Goal: Task Accomplishment & Management: Use online tool/utility

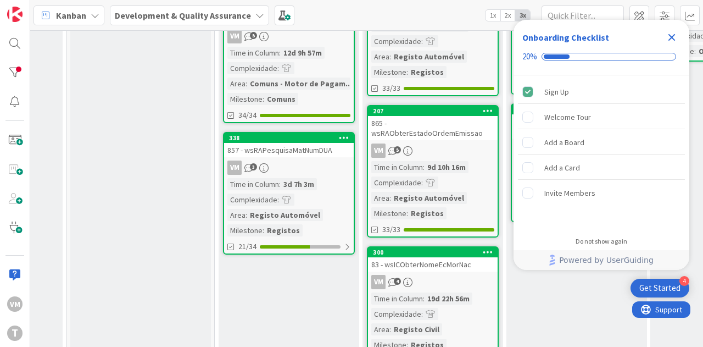
scroll to position [110, 404]
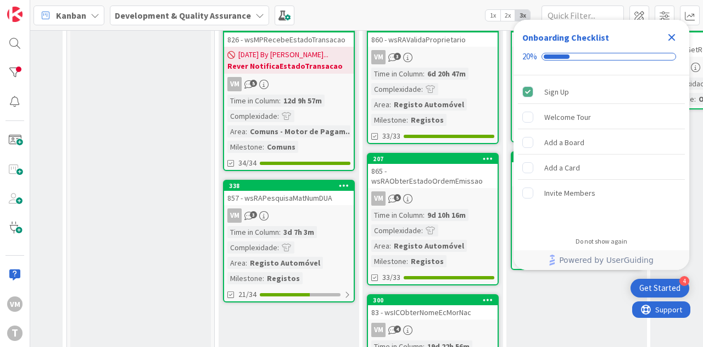
click at [336, 198] on div "857 - wsRAPesquisaMatNumDUA" at bounding box center [289, 198] width 130 height 14
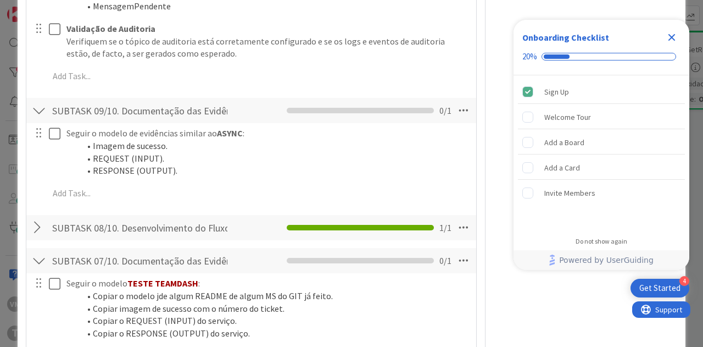
scroll to position [934, 0]
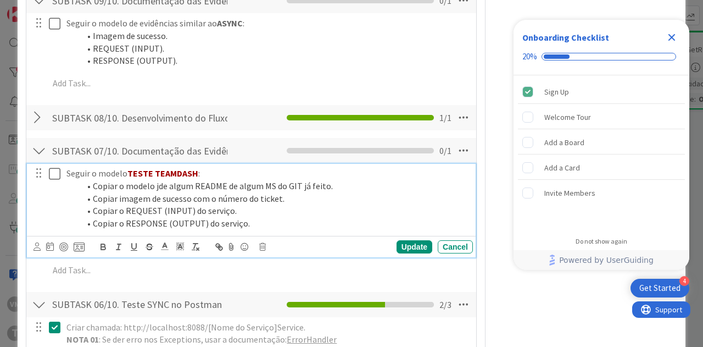
click at [51, 180] on icon at bounding box center [57, 173] width 16 height 13
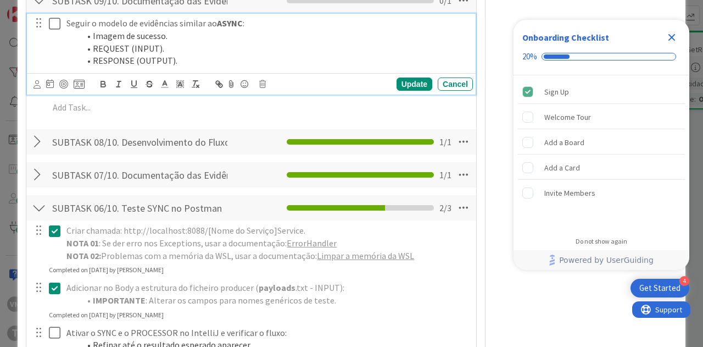
click at [53, 30] on icon at bounding box center [57, 23] width 16 height 13
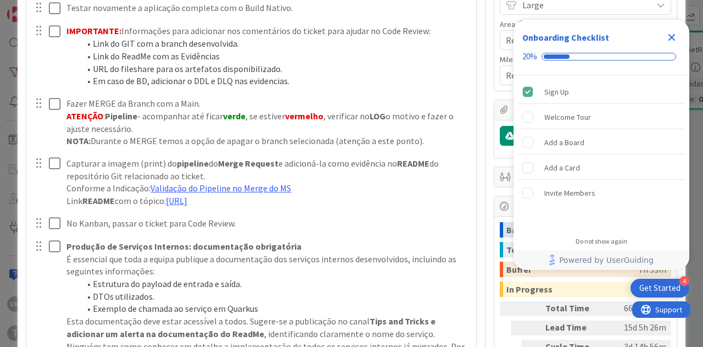
scroll to position [220, 0]
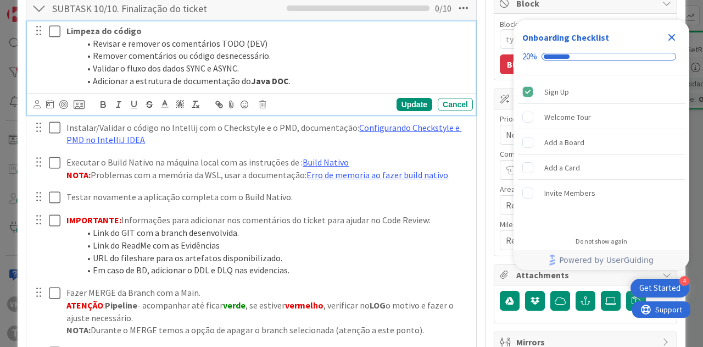
click at [51, 34] on icon at bounding box center [57, 31] width 16 height 13
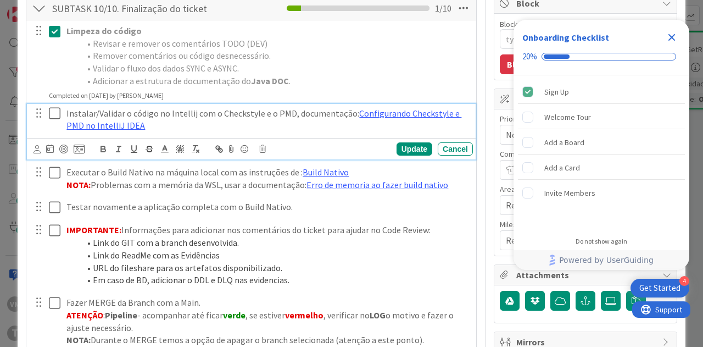
click at [58, 112] on icon at bounding box center [57, 113] width 16 height 13
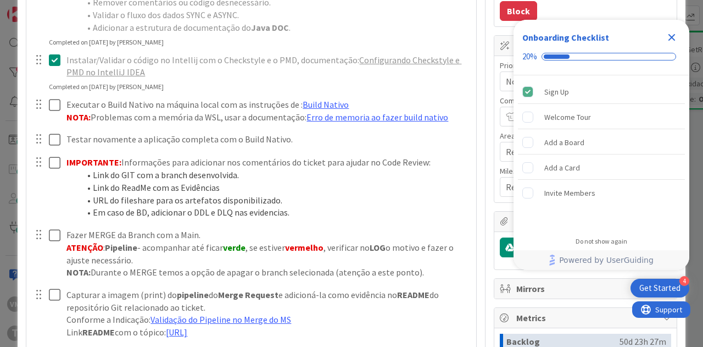
scroll to position [275, 0]
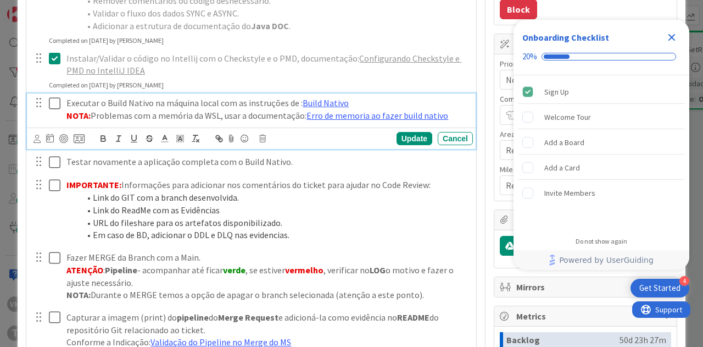
click at [52, 103] on icon at bounding box center [57, 103] width 16 height 13
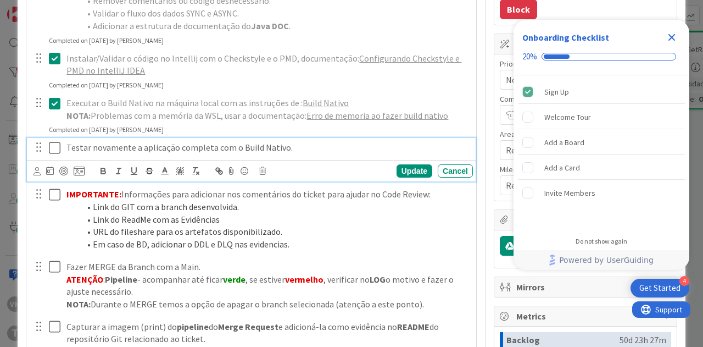
click at [55, 146] on icon at bounding box center [57, 147] width 16 height 13
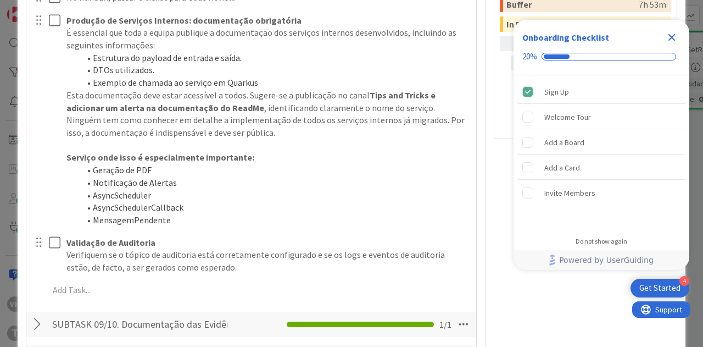
scroll to position [604, 0]
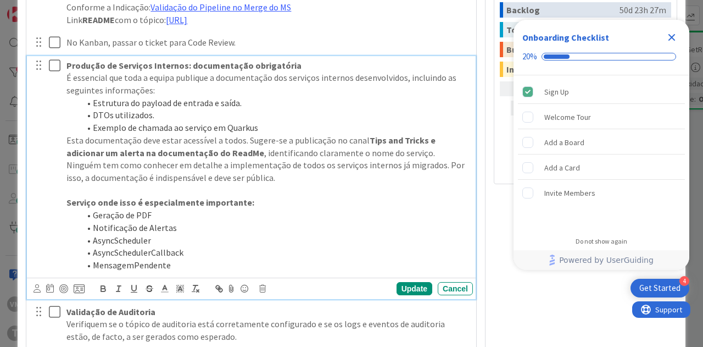
click at [53, 72] on icon at bounding box center [57, 65] width 16 height 13
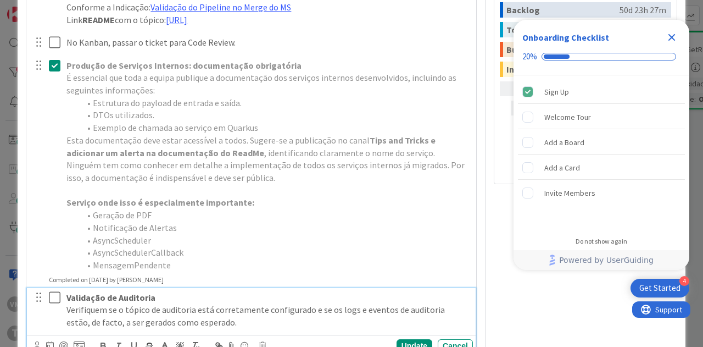
click at [60, 304] on icon at bounding box center [57, 297] width 16 height 13
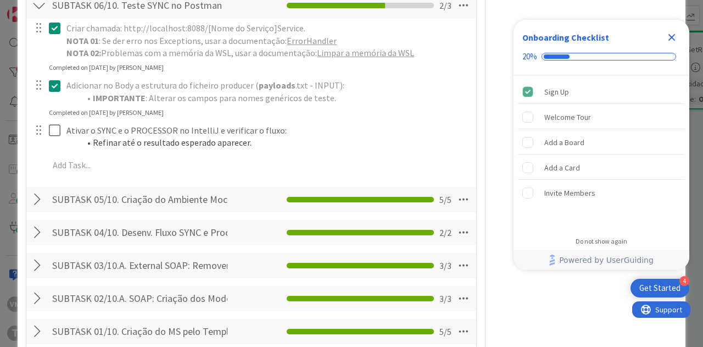
scroll to position [1044, 0]
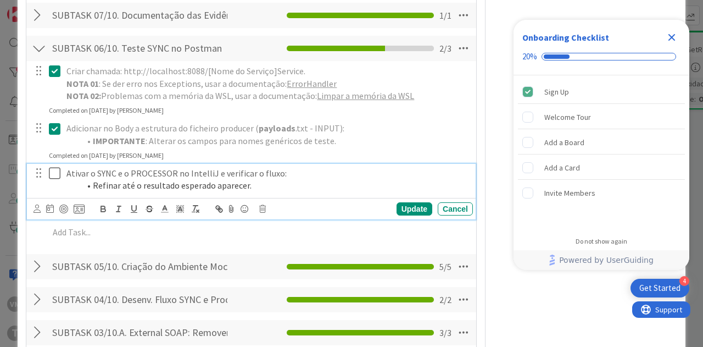
click at [58, 180] on icon at bounding box center [57, 172] width 16 height 13
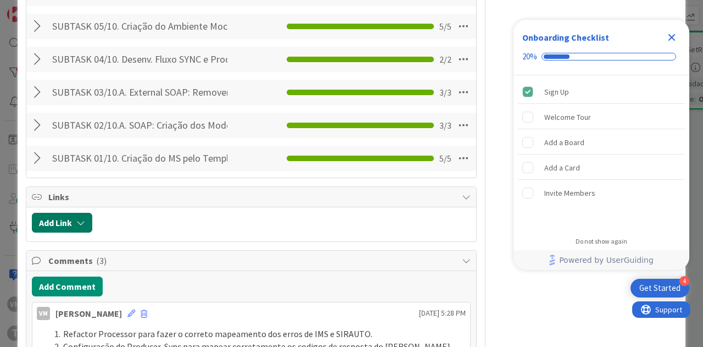
scroll to position [1209, 0]
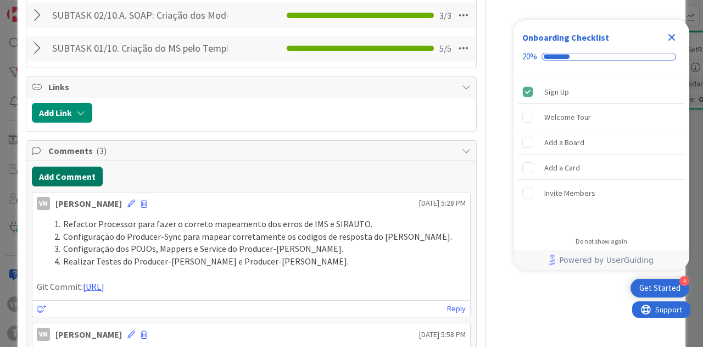
click at [82, 186] on button "Add Comment" at bounding box center [67, 176] width 71 height 20
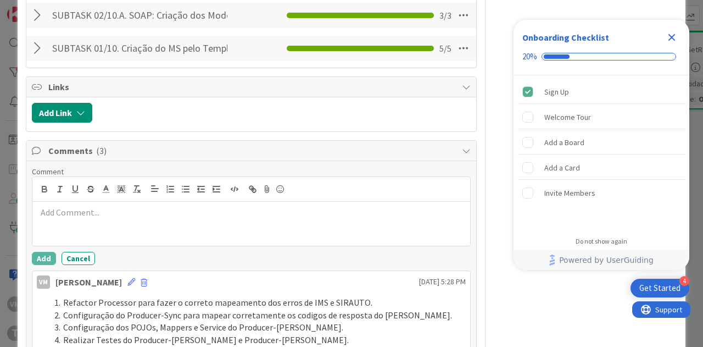
type textarea "x"
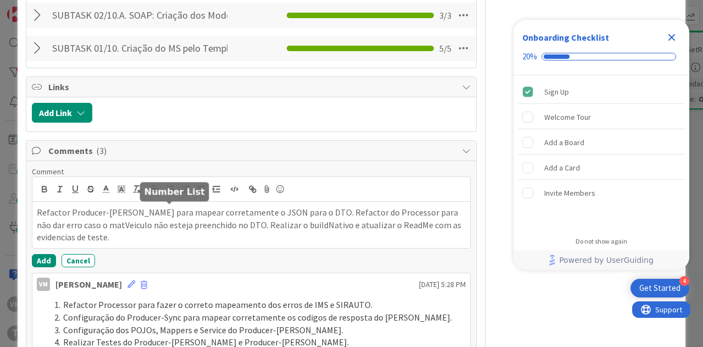
click at [171, 194] on icon "button" at bounding box center [170, 189] width 10 height 10
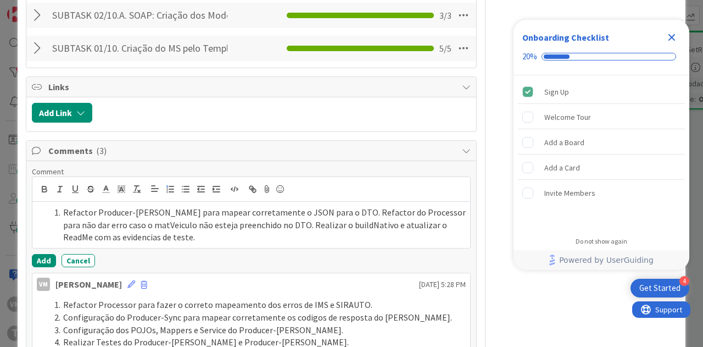
click at [327, 234] on li "Refactor Producer-Async para mapear corretamente o JSON para o DTO. Refactor do…" at bounding box center [258, 224] width 416 height 37
click at [392, 243] on li "Refactor do Processor para não dar erro caso o matVeiculo não esteja preenchido…" at bounding box center [258, 231] width 416 height 25
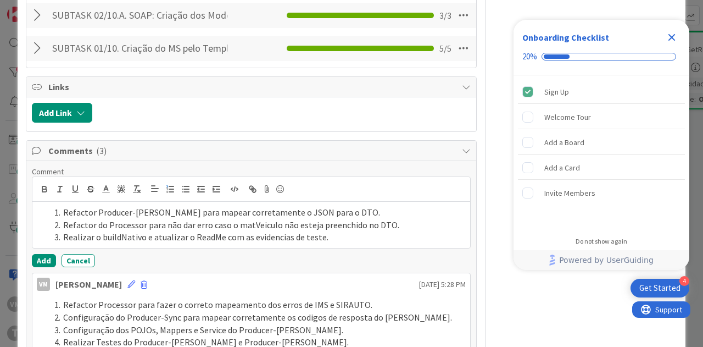
click at [342, 243] on li "Realizar o buildNativo e atualizar o ReadMe com as evidencias de teste." at bounding box center [258, 237] width 416 height 13
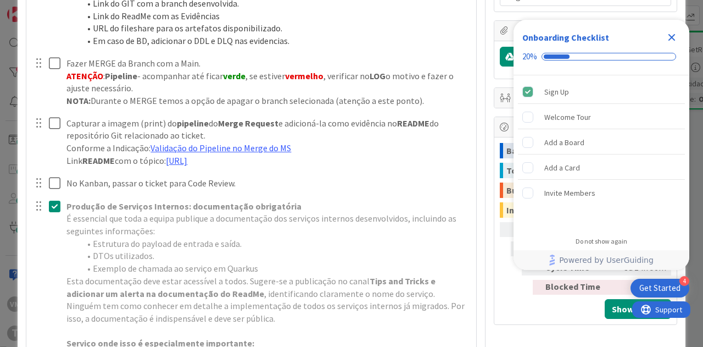
scroll to position [385, 0]
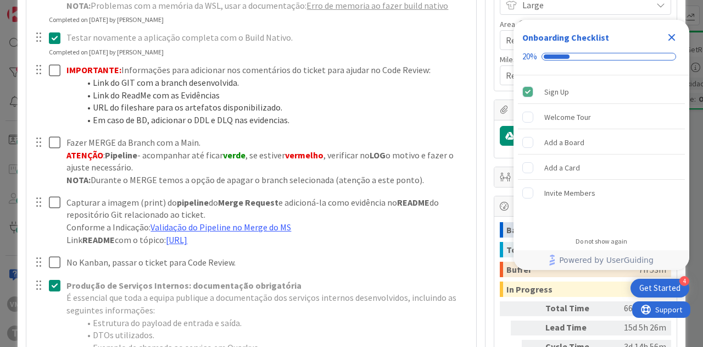
click at [681, 38] on div "Onboarding Checklist 20%" at bounding box center [602, 47] width 176 height 55
click at [672, 37] on icon "Close Checklist" at bounding box center [672, 37] width 7 height 7
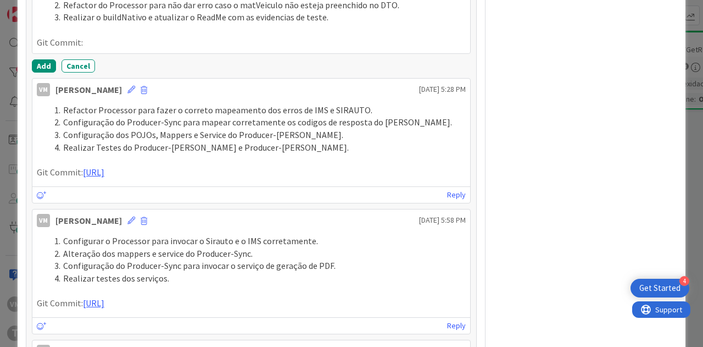
scroll to position [1319, 0]
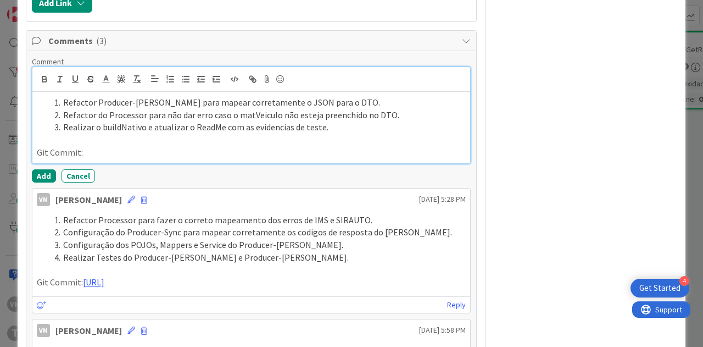
click at [96, 159] on p "Git Commit:" at bounding box center [251, 152] width 429 height 13
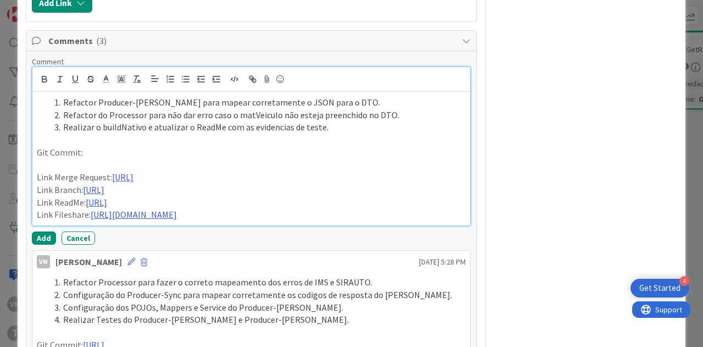
drag, startPoint x: 424, startPoint y: 208, endPoint x: 426, endPoint y: 198, distance: 10.3
click at [426, 184] on p "Link Merge Request: https://gitlab.apps.ktools.justica.local/naspp/esb/apps/reg…" at bounding box center [251, 177] width 429 height 13
drag, startPoint x: 103, startPoint y: 235, endPoint x: 123, endPoint y: 214, distance: 29.2
click at [123, 196] on p "Link Branch: https://gitlab.apps.ktools.justica.local/naspp/esb/apps/reg/wsrava…" at bounding box center [251, 190] width 429 height 13
drag, startPoint x: 120, startPoint y: 246, endPoint x: 126, endPoint y: 229, distance: 18.1
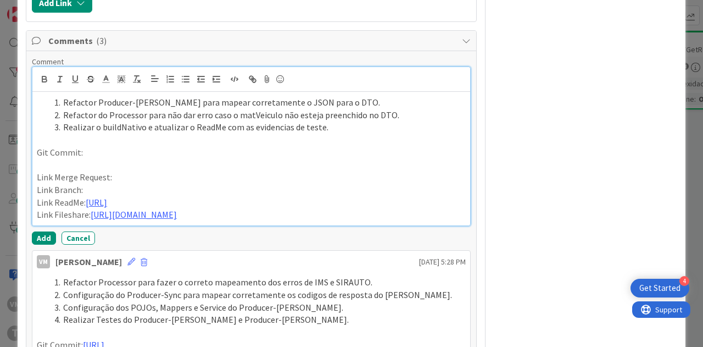
click at [126, 209] on p "Link ReadMe: https://gitlab.apps.ktools.justica.local/naspp/esb/apps/reg/wsrava…" at bounding box center [251, 202] width 429 height 13
drag, startPoint x: 430, startPoint y: 259, endPoint x: 425, endPoint y: 241, distance: 18.7
click at [425, 221] on p "Link Fileshare: https://timestamp.sharepoint.com/:f:/r/sites/fileshare/Document…" at bounding box center [251, 214] width 429 height 13
click at [105, 225] on div "Refactor Producer-Async para mapear corretamente o JSON para o DTO. Refactor do…" at bounding box center [251, 159] width 438 height 134
click at [123, 209] on p "Link ReadMe:" at bounding box center [251, 202] width 429 height 13
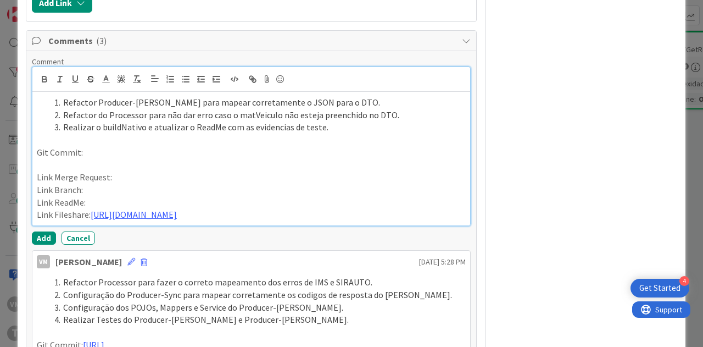
click at [94, 196] on p "Link Branch:" at bounding box center [251, 190] width 429 height 13
click at [101, 171] on p at bounding box center [251, 165] width 429 height 13
click at [103, 159] on p "Git Commit:" at bounding box center [251, 152] width 429 height 13
click at [121, 184] on p "Link Merge Request:" at bounding box center [251, 177] width 429 height 13
click at [115, 209] on p "Link ReadMe:" at bounding box center [251, 202] width 429 height 13
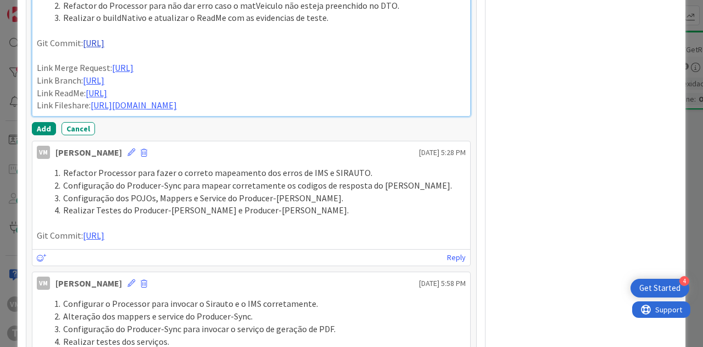
scroll to position [1428, 0]
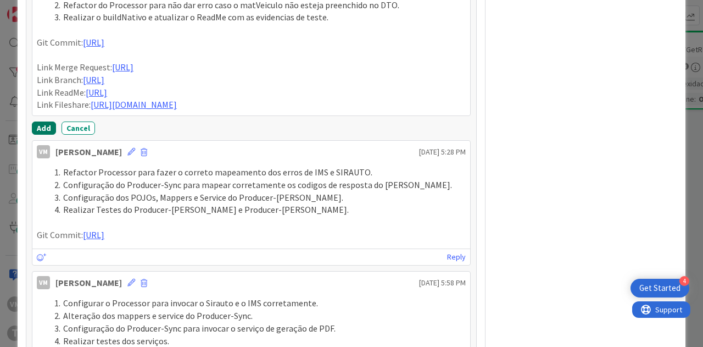
click at [52, 135] on button "Add" at bounding box center [44, 127] width 24 height 13
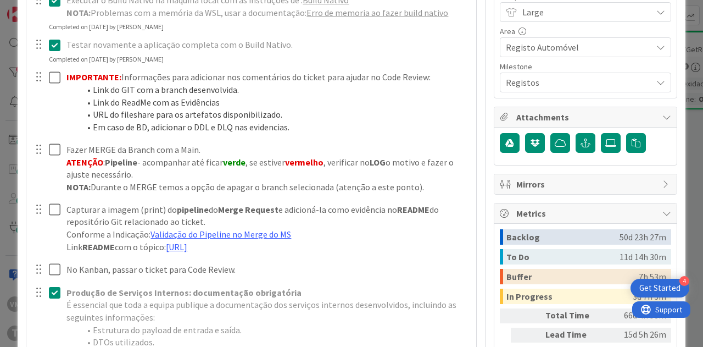
scroll to position [275, 0]
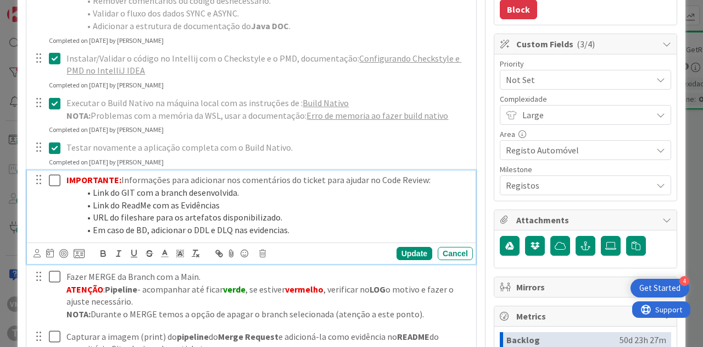
click at [58, 181] on icon at bounding box center [57, 180] width 16 height 13
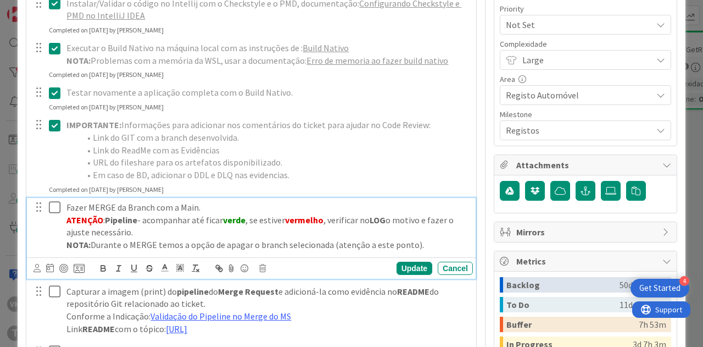
click at [59, 207] on icon at bounding box center [57, 207] width 16 height 13
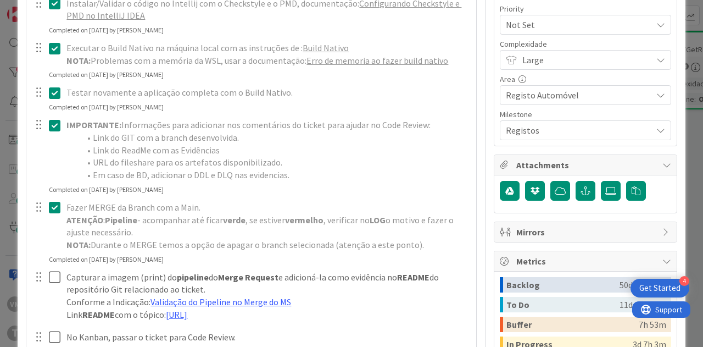
scroll to position [440, 0]
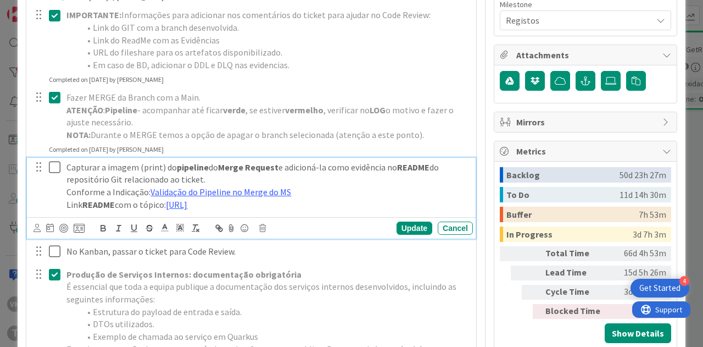
click at [53, 173] on button at bounding box center [55, 168] width 13 height 18
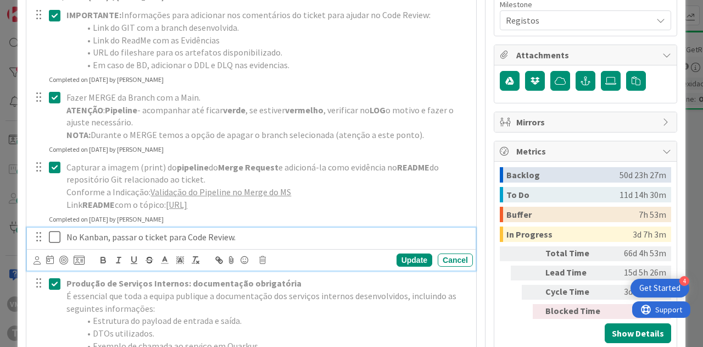
click at [57, 243] on icon at bounding box center [57, 236] width 16 height 13
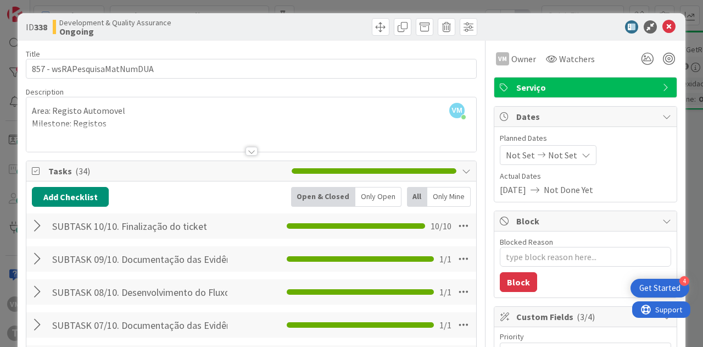
scroll to position [0, 0]
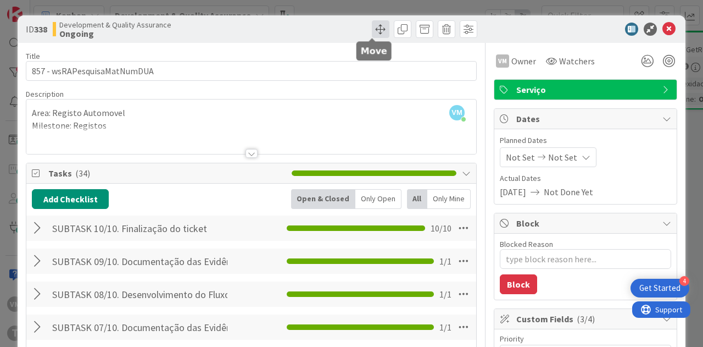
click at [379, 25] on span at bounding box center [381, 29] width 18 height 18
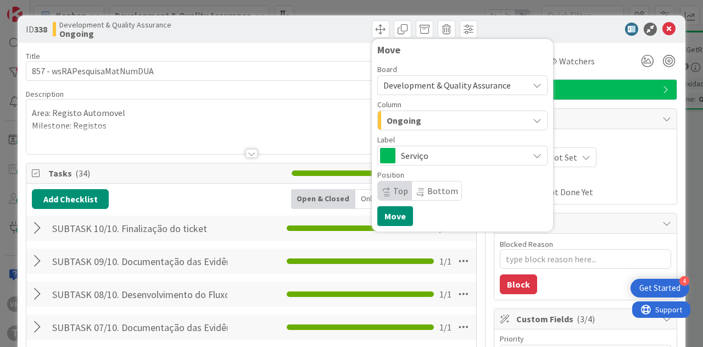
click at [432, 130] on div "Board Development & Quality Assurance Column Ongoing Label Serviço Position Top…" at bounding box center [462, 132] width 170 height 135
click at [435, 118] on div "Ongoing" at bounding box center [456, 121] width 144 height 18
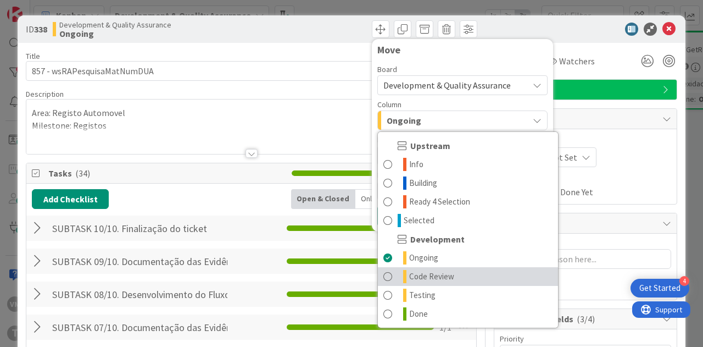
click at [426, 272] on span "Code Review" at bounding box center [431, 276] width 45 height 13
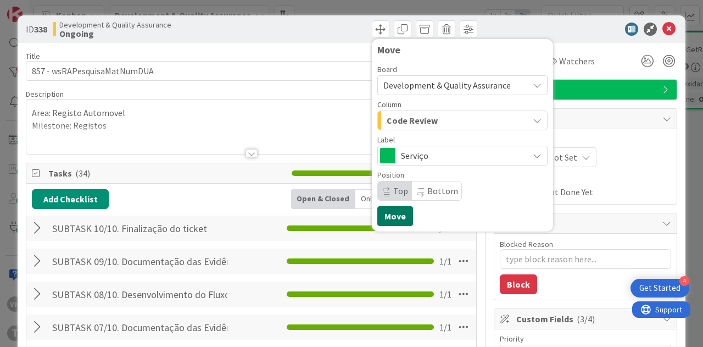
click at [397, 215] on button "Move" at bounding box center [395, 216] width 36 height 20
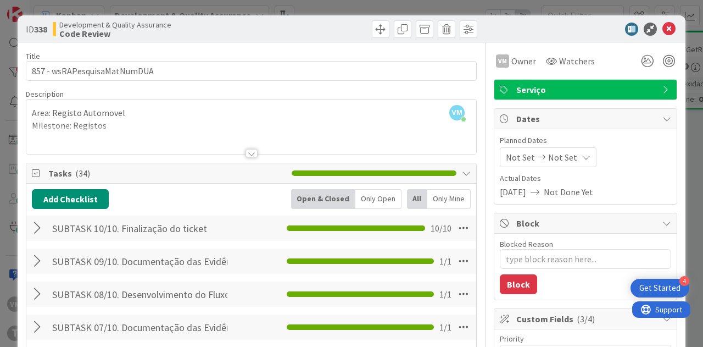
type textarea "x"
click at [665, 27] on icon at bounding box center [669, 29] width 13 height 13
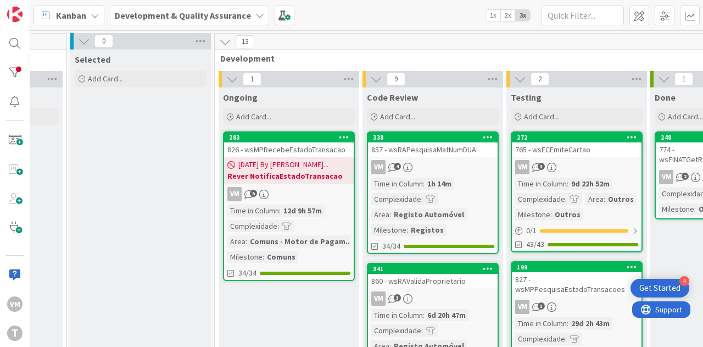
click at [308, 147] on div "826 - wsMPRecebeEstadoTransacao" at bounding box center [289, 149] width 130 height 14
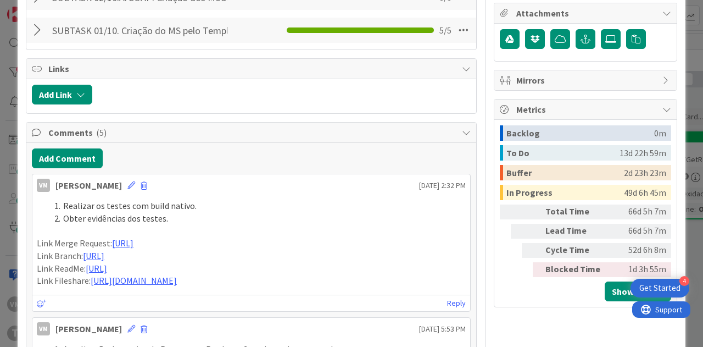
scroll to position [549, 0]
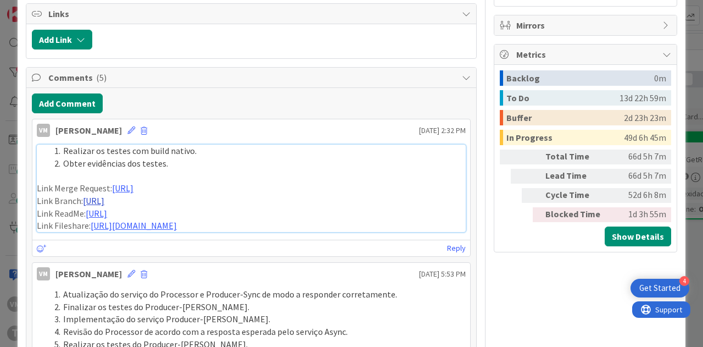
click at [104, 206] on link "https://gitlab.apps.ktools.justica.local/naspp/esb/apps/cmn/wsmprecebeestadotra…" at bounding box center [93, 200] width 21 height 11
click at [134, 193] on link "https://gitlab.apps.ktools.justica.local/naspp/esb/apps/cmn/wsmprecebeestadotra…" at bounding box center [122, 187] width 21 height 11
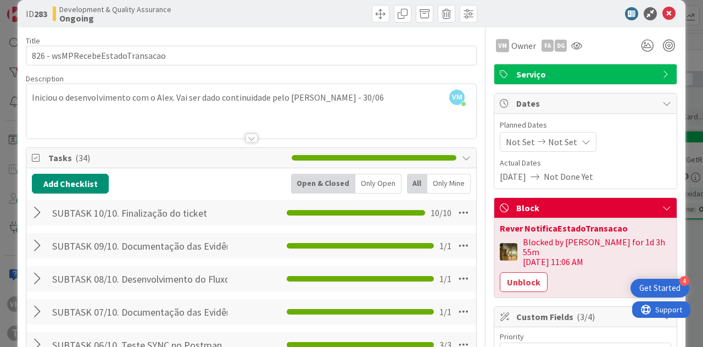
scroll to position [0, 0]
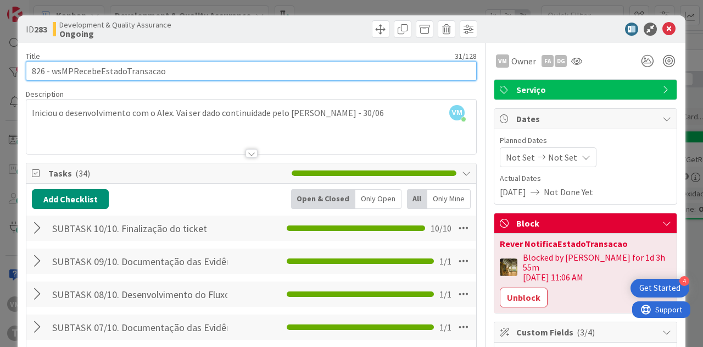
drag, startPoint x: 165, startPoint y: 70, endPoint x: 52, endPoint y: 73, distance: 112.7
click at [52, 73] on input "826 - wsMPRecebeEstadoTransacao" at bounding box center [251, 71] width 451 height 20
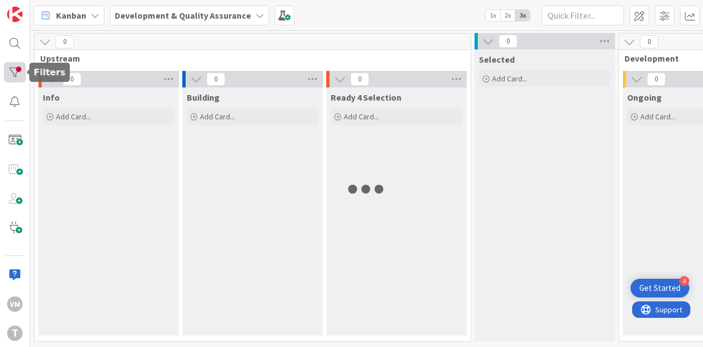
click at [21, 75] on div at bounding box center [15, 72] width 22 height 20
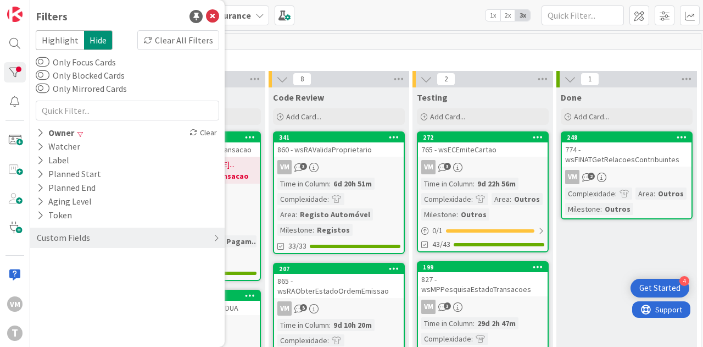
scroll to position [0, 491]
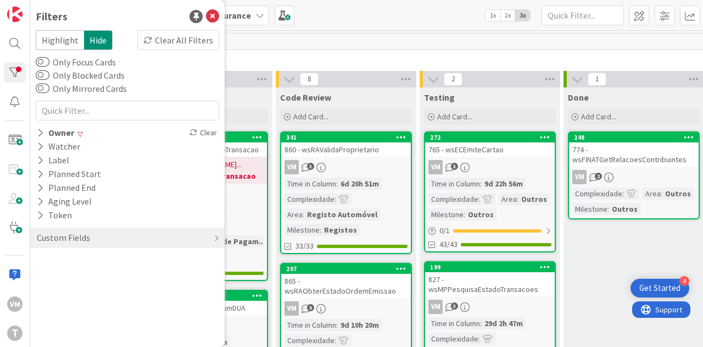
click at [353, 155] on div "860 - wsRAValidaProprietario" at bounding box center [346, 149] width 130 height 14
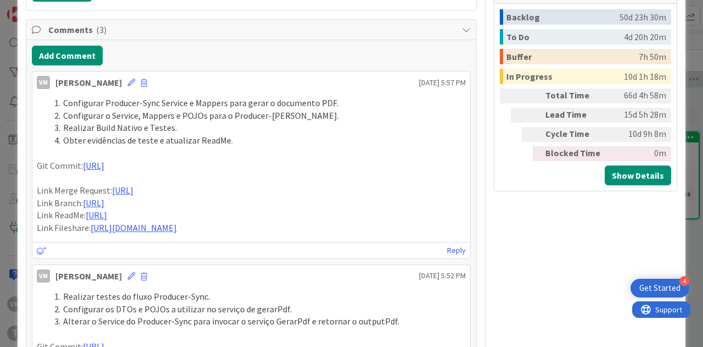
scroll to position [604, 0]
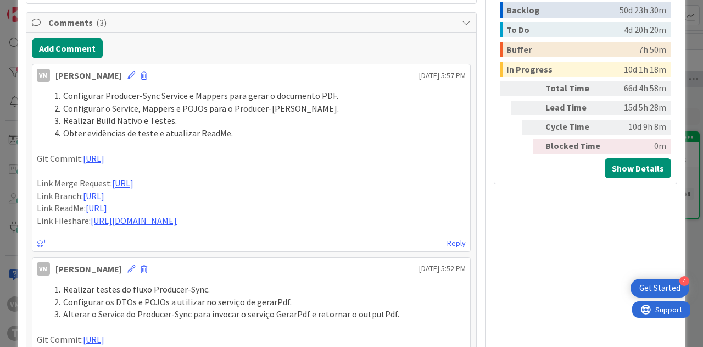
click at [9, 147] on div "ID 341 Development & Quality Assurance Code Review Title 28 / 128 860 - wsRAVal…" at bounding box center [351, 173] width 703 height 347
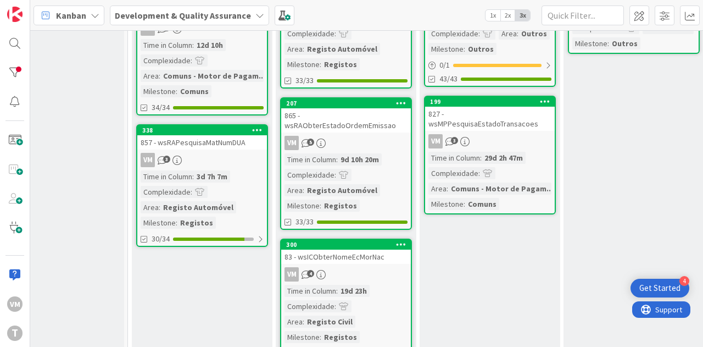
scroll to position [190, 491]
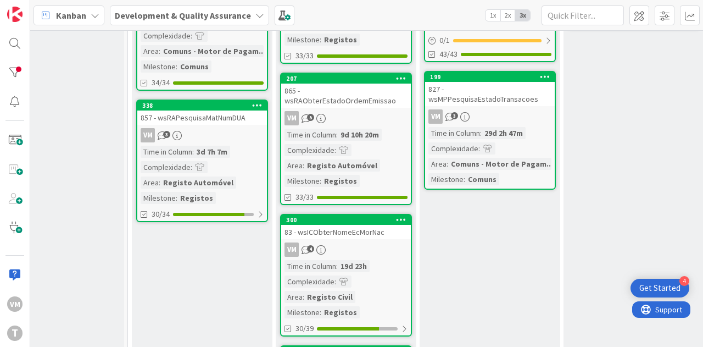
click at [351, 85] on div "865 - wsRAObterEstadoOrdemEmissao" at bounding box center [346, 96] width 130 height 24
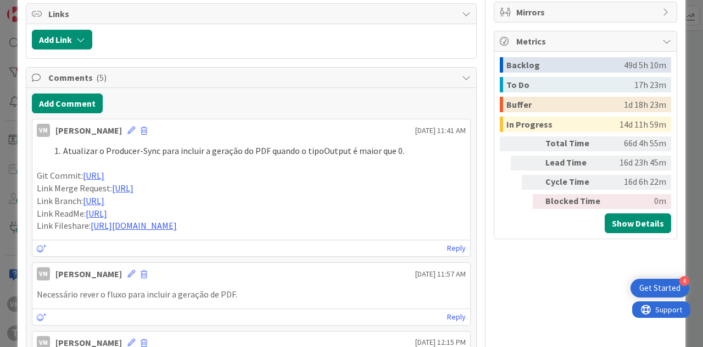
scroll to position [714, 0]
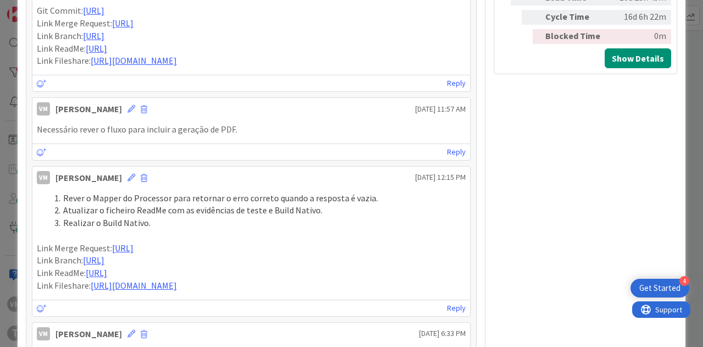
click at [5, 163] on div "ID 207 Development & Quality Assurance Code Review Title 33 / 128 865 - wsRAObt…" at bounding box center [351, 173] width 703 height 347
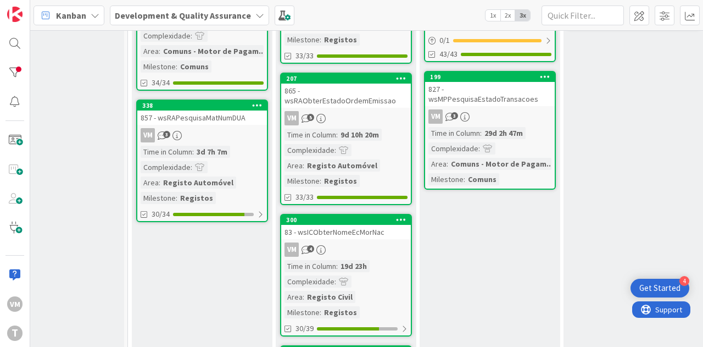
click at [324, 247] on icon at bounding box center [320, 249] width 9 height 9
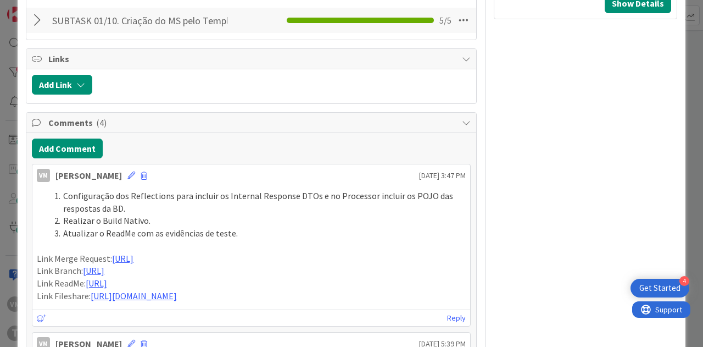
scroll to position [934, 0]
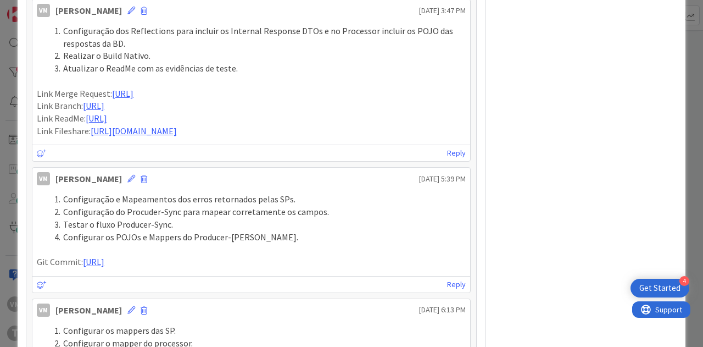
click at [2, 174] on div "ID 300 Development & Quality Assurance Code Review Title 26 / 128 83 - wsICObte…" at bounding box center [351, 173] width 703 height 347
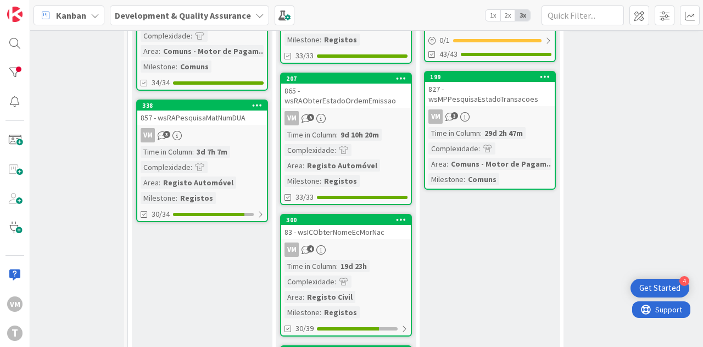
click at [494, 109] on div "VM 3" at bounding box center [490, 116] width 130 height 14
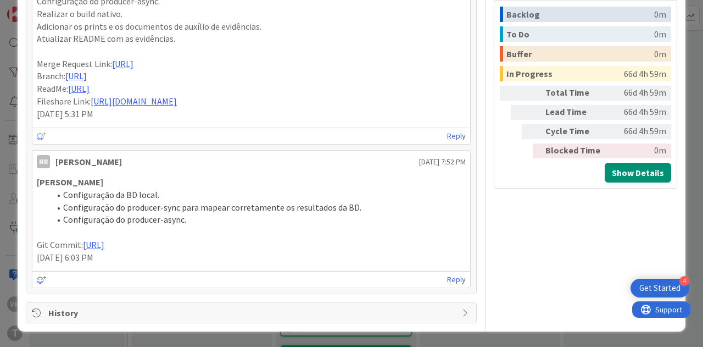
click at [7, 153] on div "ID 199 Development & Quality Assurance Testing Title 34 / 128 827 - wsMPPesquis…" at bounding box center [351, 173] width 703 height 347
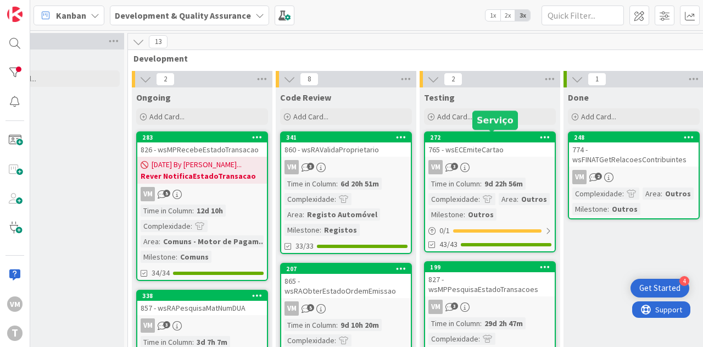
click at [497, 137] on div "272" at bounding box center [492, 138] width 125 height 8
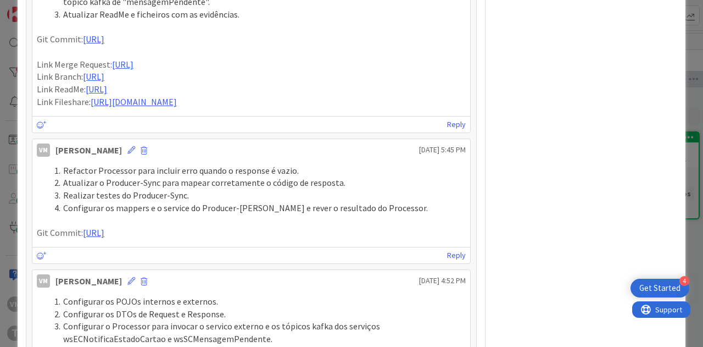
click at [0, 119] on div "ID 272 Development & Quality Assurance Testing Title 21 / 128 765 - wsECEmiteCa…" at bounding box center [351, 173] width 703 height 347
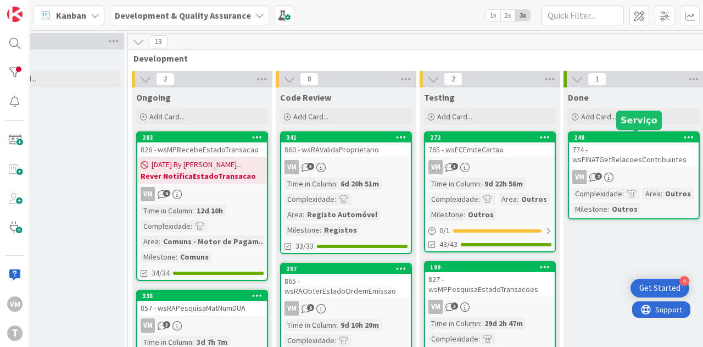
click at [608, 164] on div "774 - wsFINATGetRelacoesContribuintes" at bounding box center [634, 154] width 130 height 24
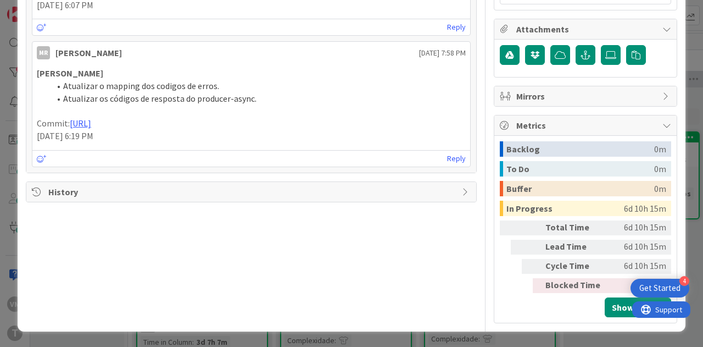
click at [5, 138] on div "ID 248 Development & Quality Assurance Done Title 37 / 128 774 - wsFINATGetRela…" at bounding box center [351, 173] width 703 height 347
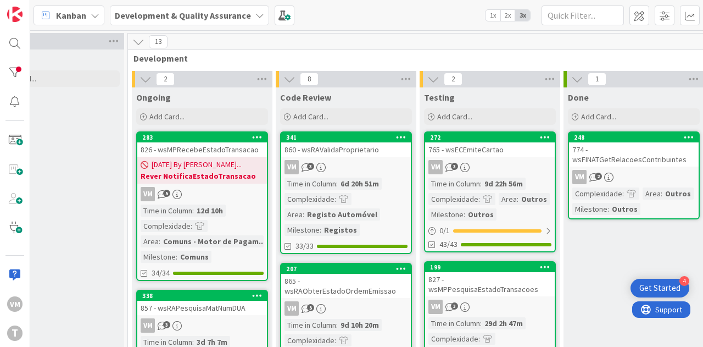
click at [365, 157] on link "341 860 - wsRAValidaProprietario VM 3 Time in [GEOGRAPHIC_DATA] : 6d 20h 51m Co…" at bounding box center [346, 192] width 132 height 123
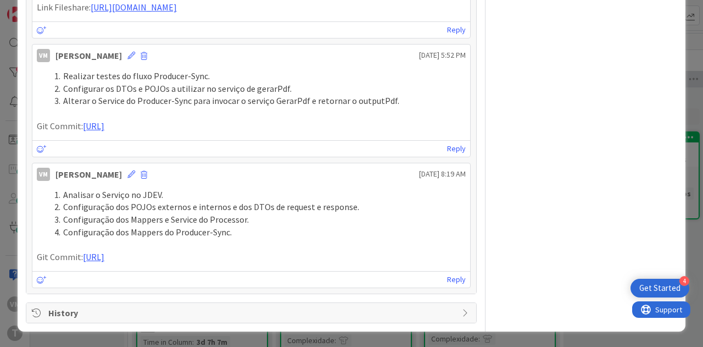
click at [0, 152] on div "ID 341 Development & Quality Assurance Code Review Title 28 / 128 860 - wsRAVal…" at bounding box center [351, 173] width 703 height 347
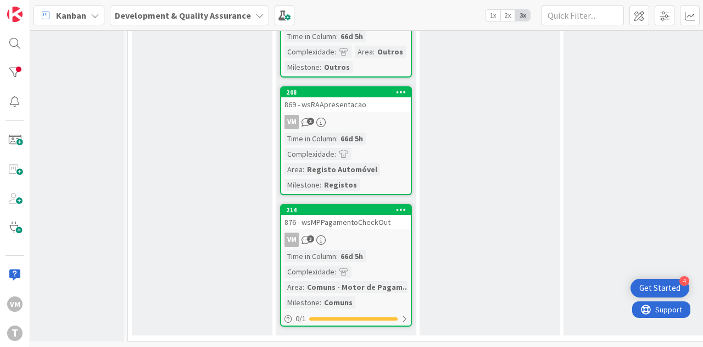
click at [363, 219] on div "876 - wsMPPagamentoCheckOut" at bounding box center [346, 222] width 130 height 14
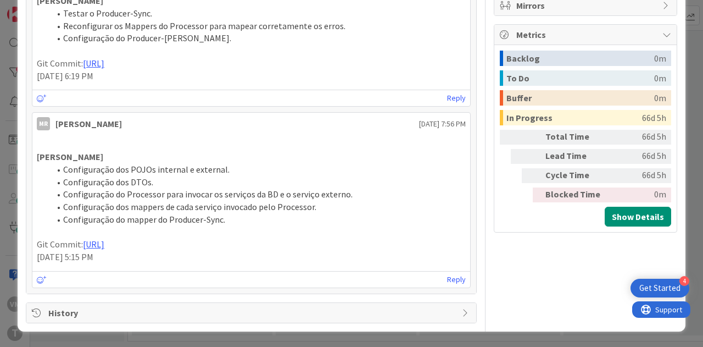
click at [2, 135] on div "ID 214 Development & Quality Assurance Code Review Title 27 / 128 876 - wsMPPag…" at bounding box center [351, 173] width 703 height 347
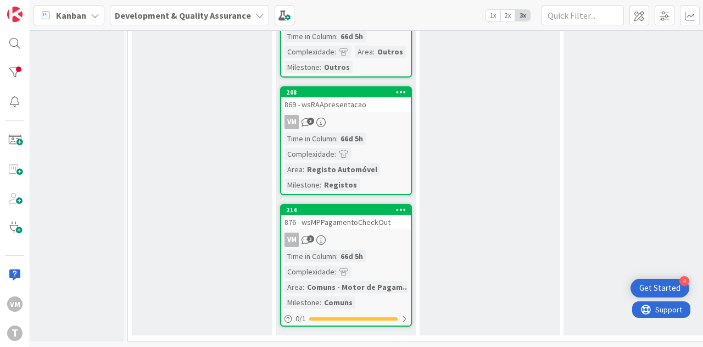
click at [308, 132] on div "Time in Column" at bounding box center [311, 138] width 52 height 12
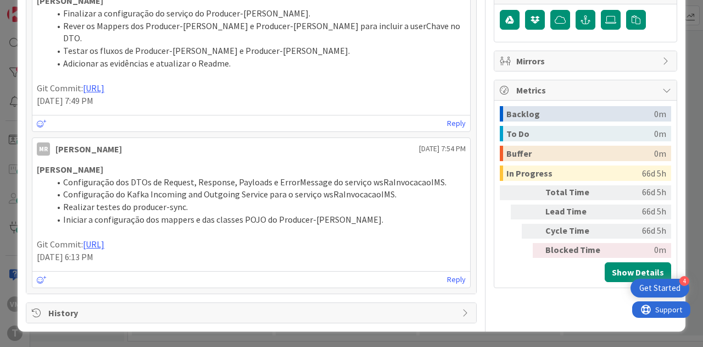
click at [3, 122] on div "ID 208 Development & Quality Assurance Code Review Title 22 / 128 869 - wsRAApr…" at bounding box center [351, 173] width 703 height 347
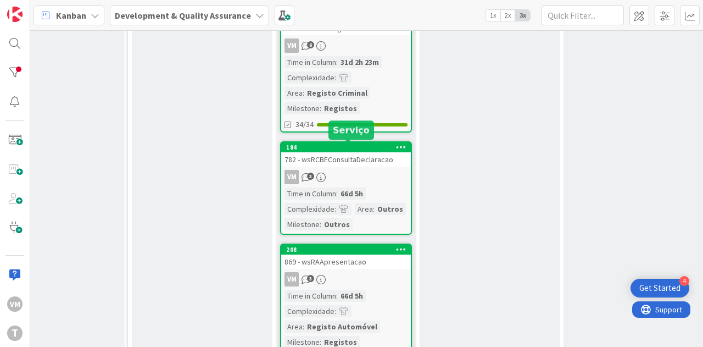
click at [330, 162] on div "782 - wsRCBEConsultaDeclaracao" at bounding box center [346, 159] width 130 height 14
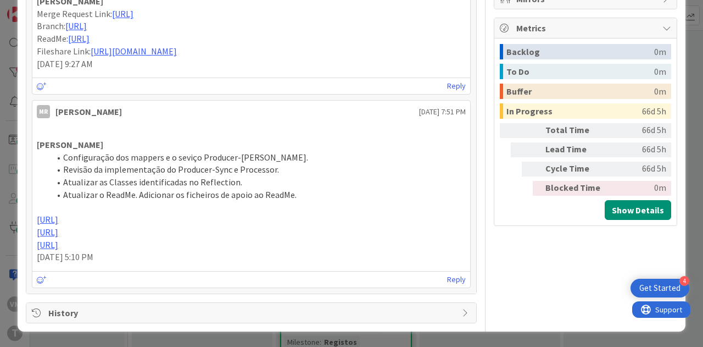
click at [3, 148] on div "ID 184 Development & Quality Assurance Code Review Title 30 / 128 782 - wsRCBEC…" at bounding box center [351, 173] width 703 height 347
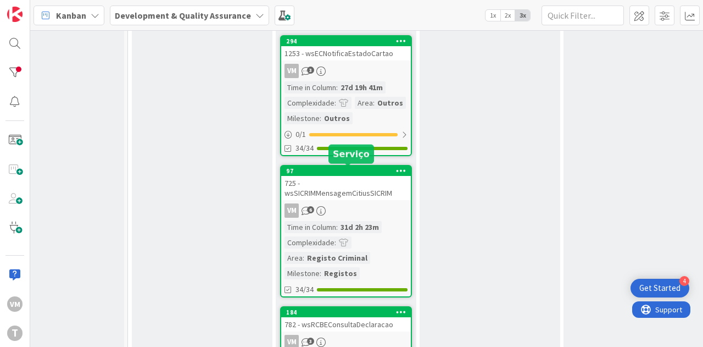
click at [330, 183] on div "725 - wsSICRIMMensagemCitiusSICRIM" at bounding box center [346, 188] width 130 height 24
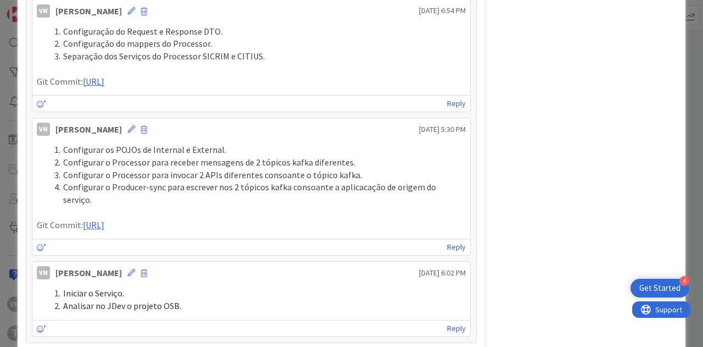
click at [2, 144] on div "ID 97 Development & Quality Assurance Code Review Title 34 / 128 725 - wsSICRIM…" at bounding box center [351, 173] width 703 height 347
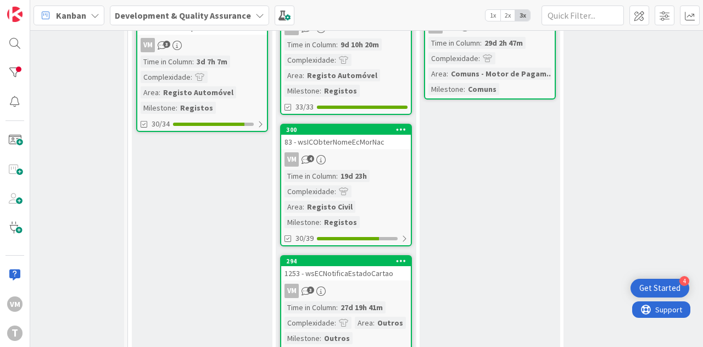
click at [336, 286] on div "VM 3" at bounding box center [346, 290] width 130 height 14
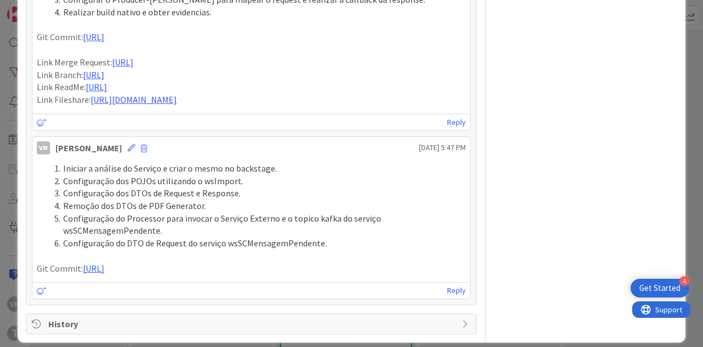
click at [9, 182] on div "ID 294 Development & Quality Assurance Code Review Title 31 / 128 1253 - wsECNo…" at bounding box center [351, 173] width 703 height 347
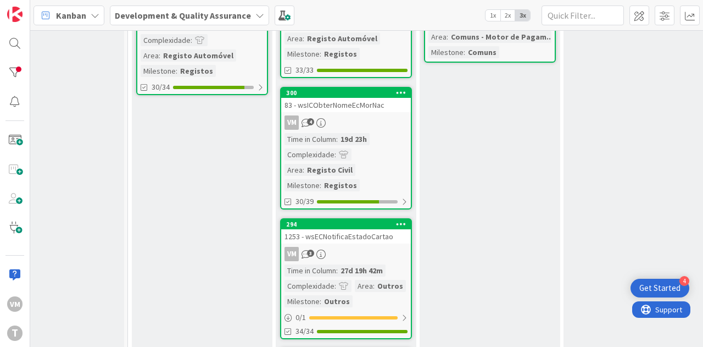
click at [362, 111] on div "83 - wsICObterNomeEcMorNac" at bounding box center [346, 105] width 130 height 14
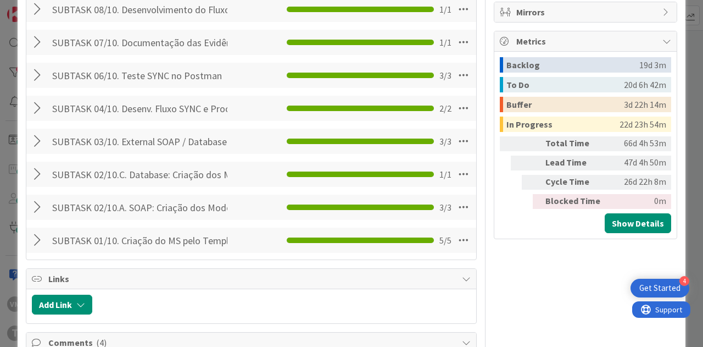
click at [0, 157] on div "ID 300 Development & Quality Assurance Code Review Title 26 / 128 83 - wsICObte…" at bounding box center [351, 173] width 703 height 347
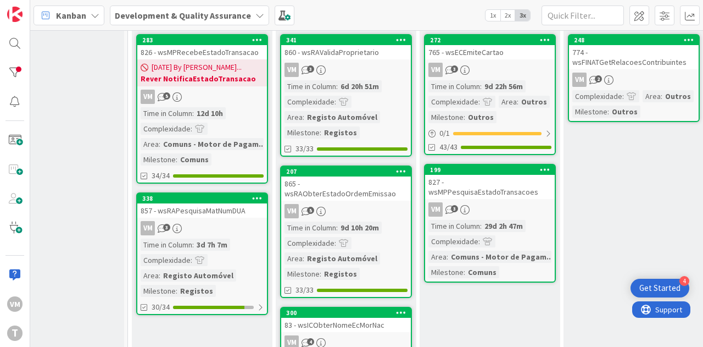
click at [347, 200] on link "207 865 - wsRAObterEstadoOrdemEmissao VM 5 Time in [GEOGRAPHIC_DATA] : 9d 10h 2…" at bounding box center [346, 231] width 132 height 132
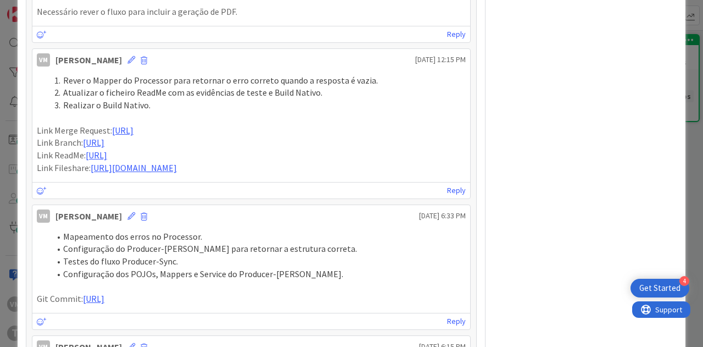
click at [0, 143] on div "ID 207 Development & Quality Assurance Code Review Title 33 / 128 865 - wsRAObt…" at bounding box center [351, 173] width 703 height 347
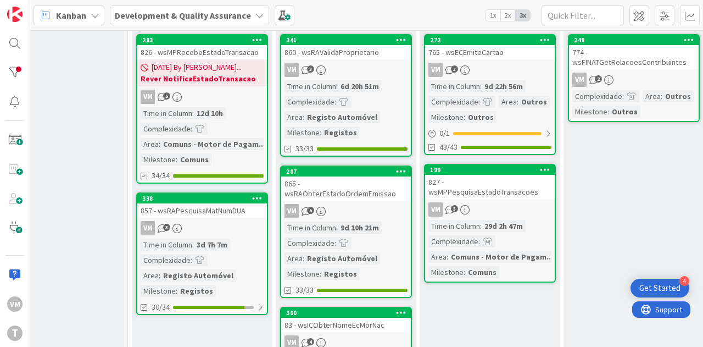
click at [344, 67] on div "VM 3" at bounding box center [346, 70] width 130 height 14
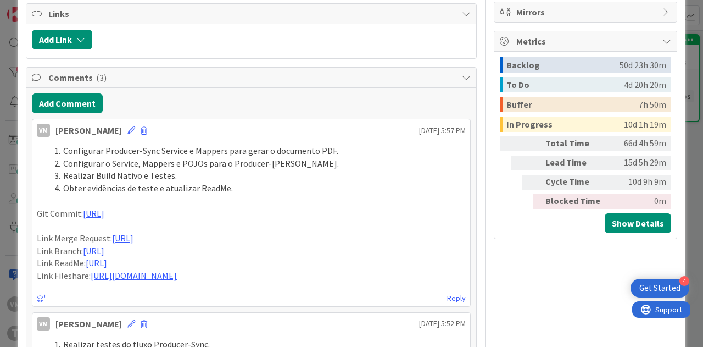
click at [16, 125] on div "ID 341 Development & Quality Assurance Code Review Title 28 / 128 860 - wsRAVal…" at bounding box center [351, 173] width 703 height 347
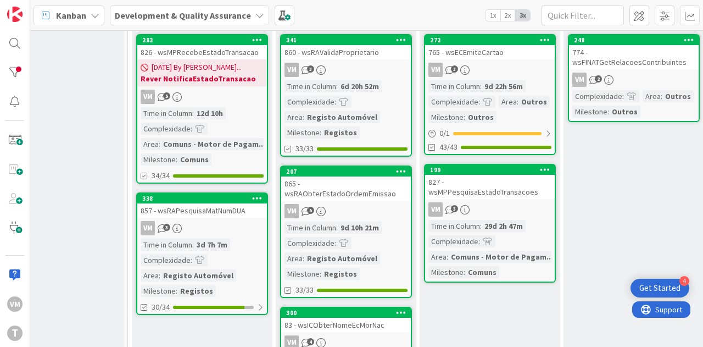
click at [356, 54] on div "860 - wsRAValidaProprietario" at bounding box center [346, 52] width 130 height 14
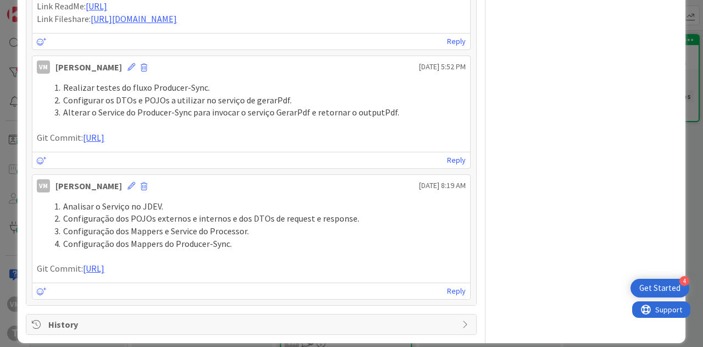
drag, startPoint x: 101, startPoint y: 193, endPoint x: 445, endPoint y: 130, distance: 350.1
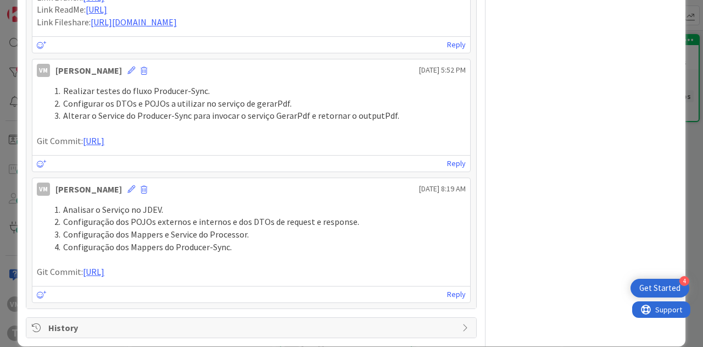
copy div "Link Merge Request: [URL] Link Branch: [URL] Link ReadMe: [URL] Link Fileshare:…"
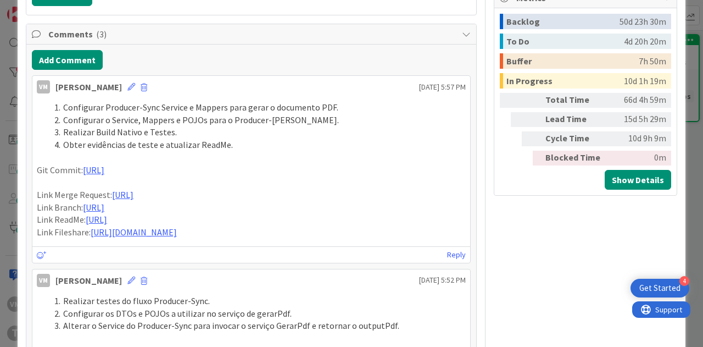
scroll to position [583, 0]
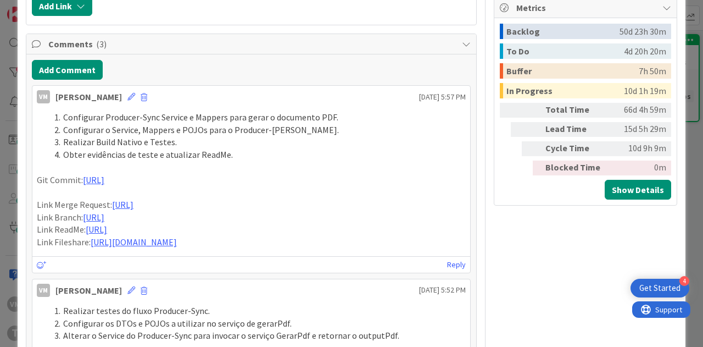
click at [212, 139] on li "Realizar Build Nativo e Testes." at bounding box center [258, 142] width 416 height 13
type textarea "x"
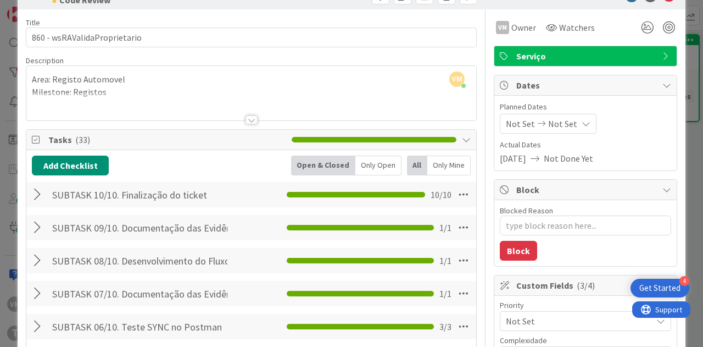
scroll to position [0, 0]
